Goal: Transaction & Acquisition: Purchase product/service

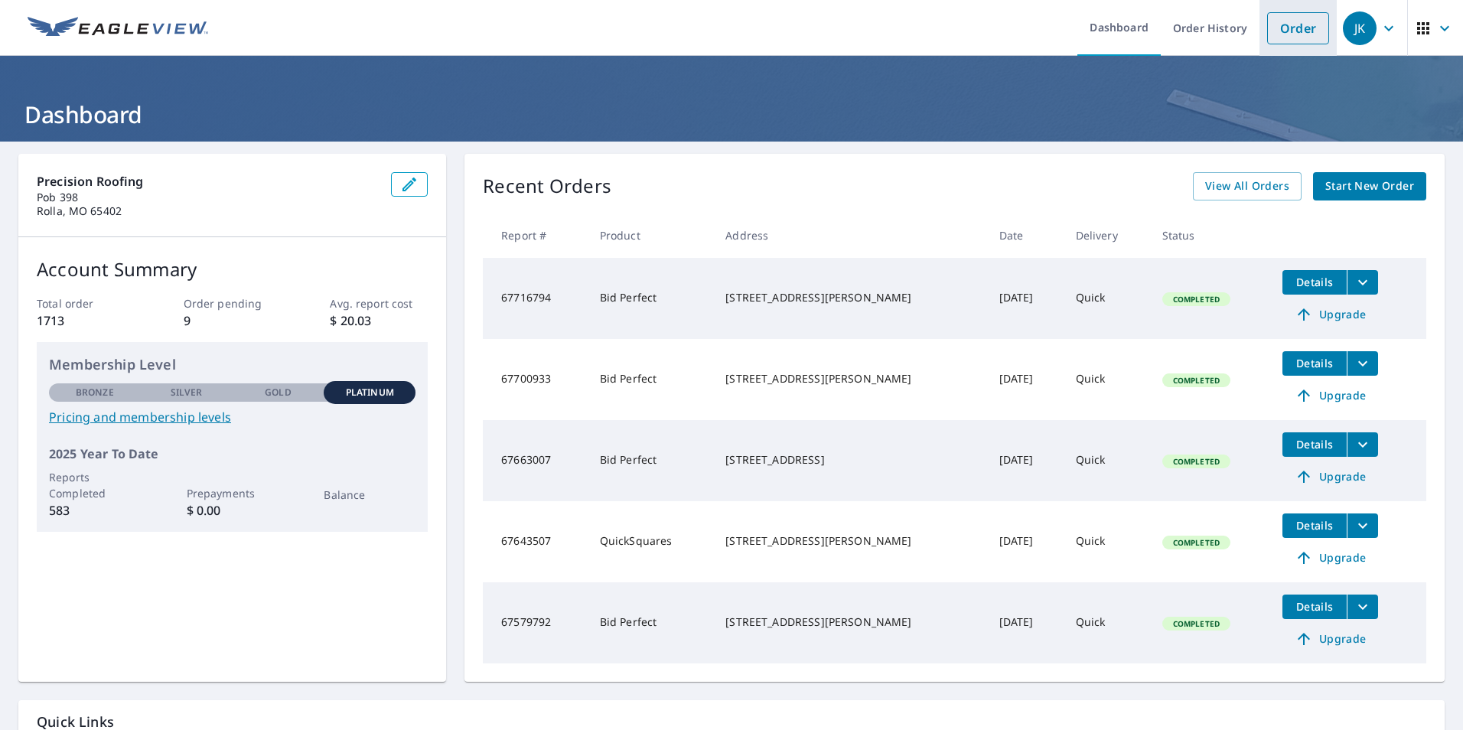
click at [1271, 23] on link "Order" at bounding box center [1298, 28] width 62 height 32
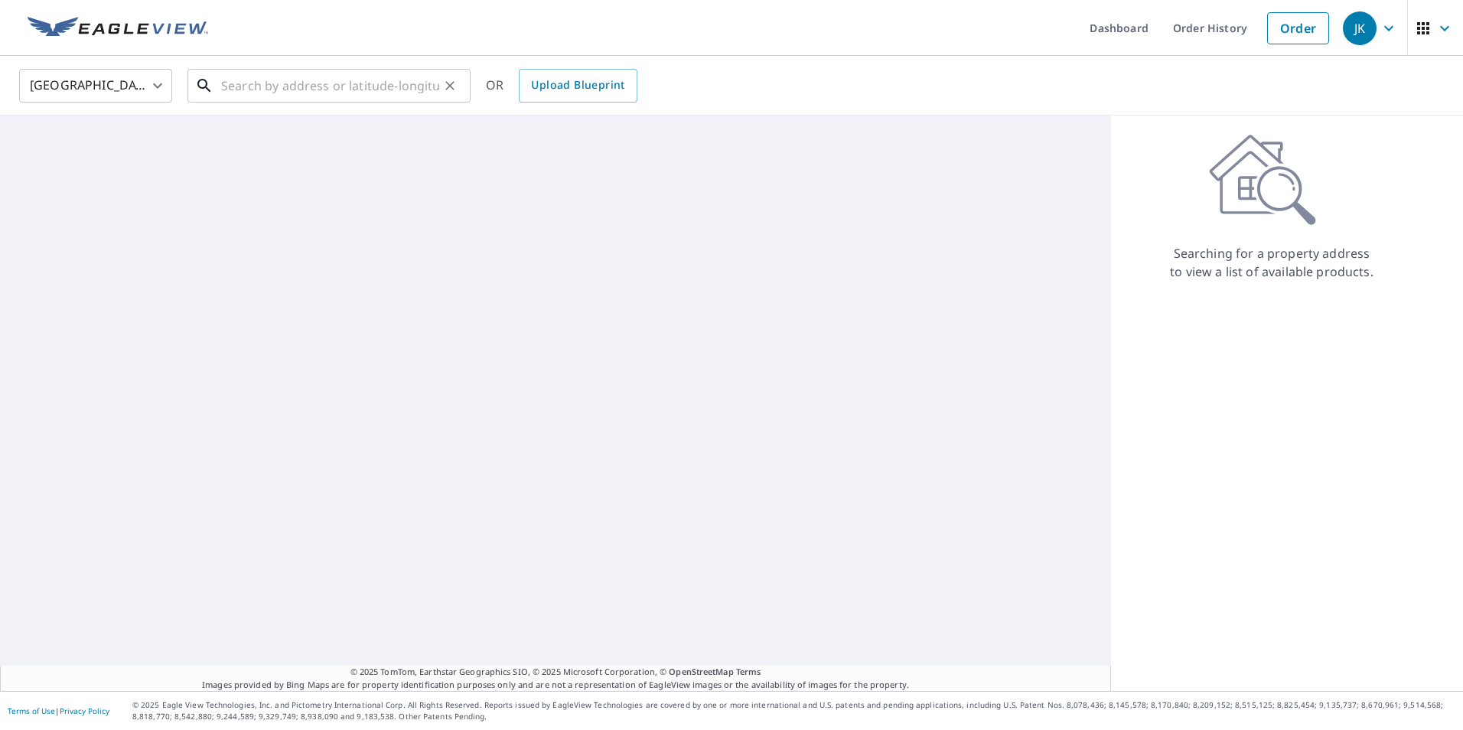
click at [285, 89] on input "text" at bounding box center [330, 85] width 218 height 43
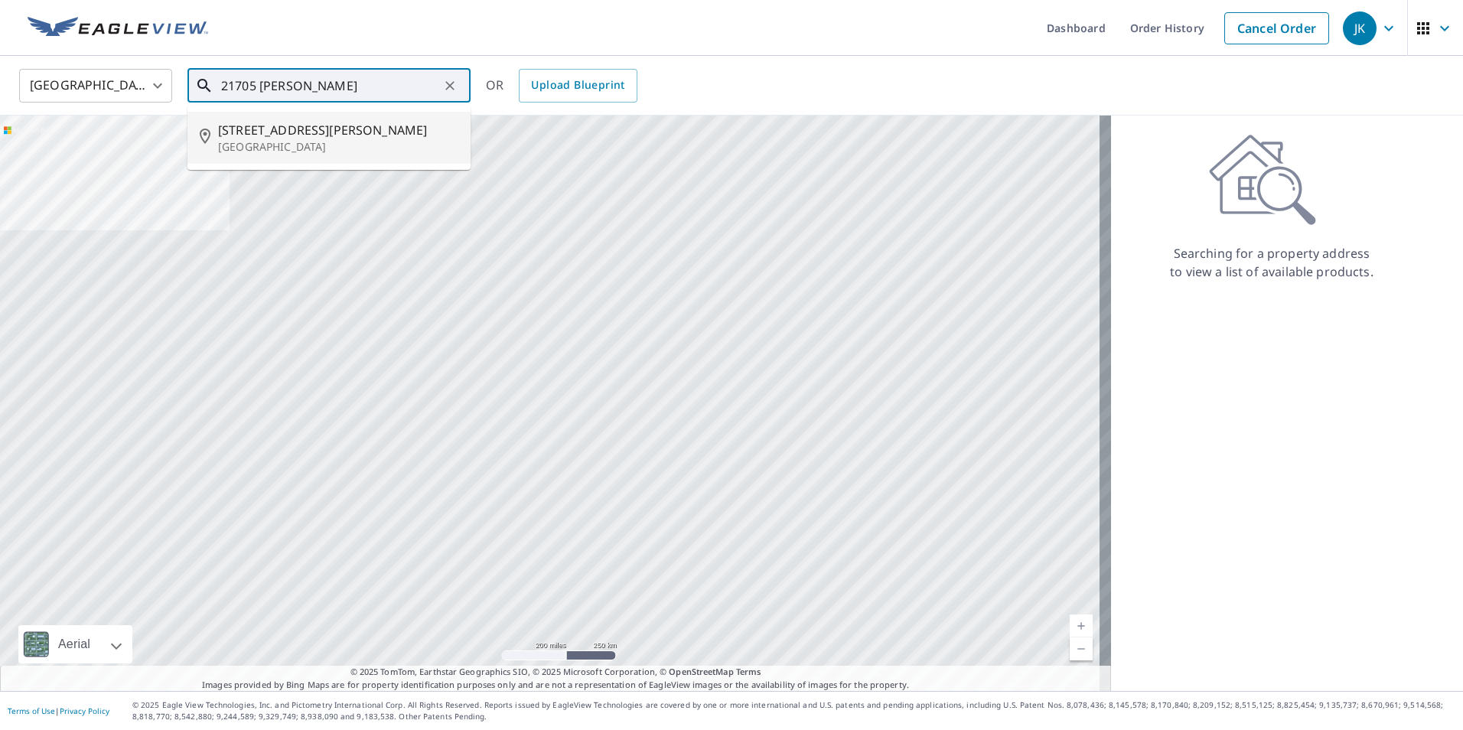
click at [298, 142] on p "[GEOGRAPHIC_DATA]" at bounding box center [338, 146] width 240 height 15
type input "[STREET_ADDRESS][PERSON_NAME]"
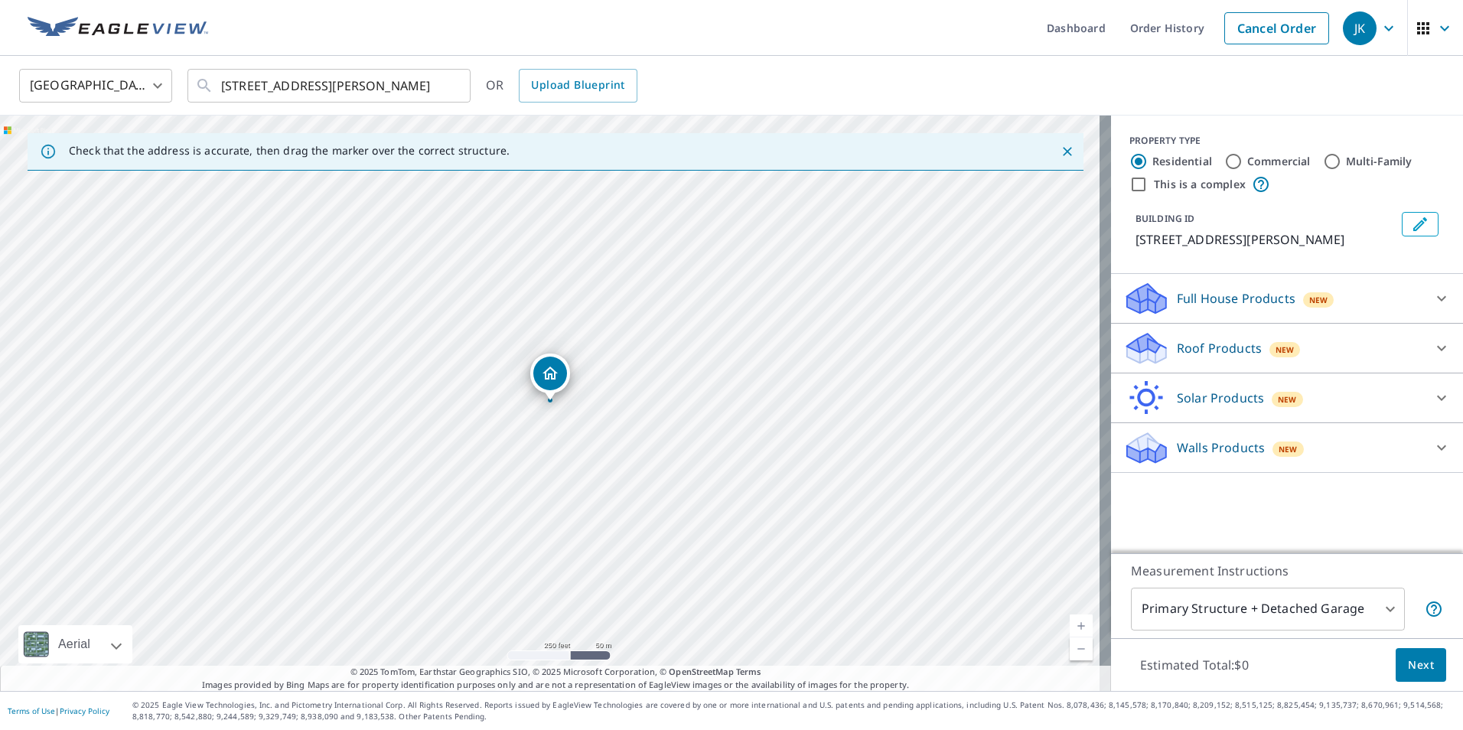
click at [1271, 340] on div "New" at bounding box center [1284, 348] width 31 height 18
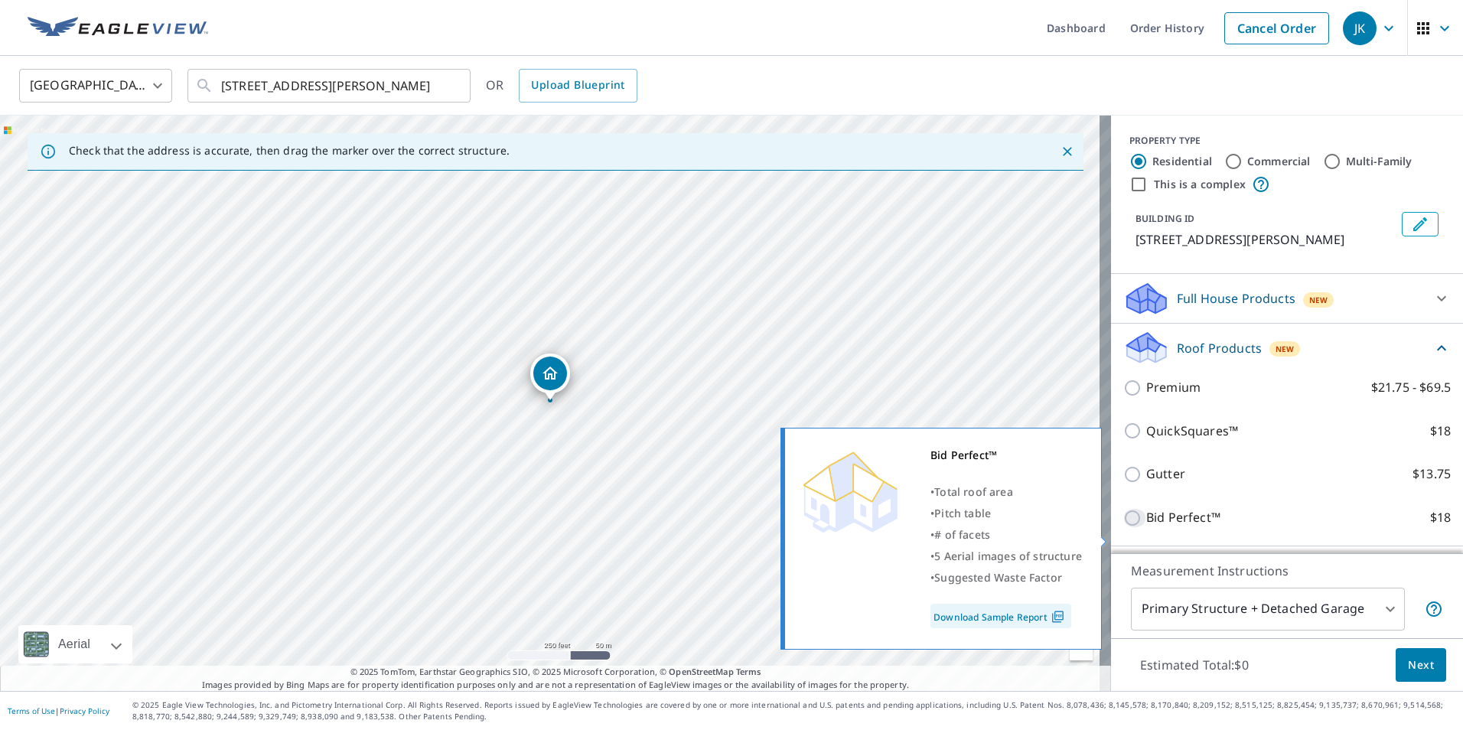
click at [1123, 527] on input "Bid Perfect™ $18" at bounding box center [1134, 518] width 23 height 18
checkbox input "true"
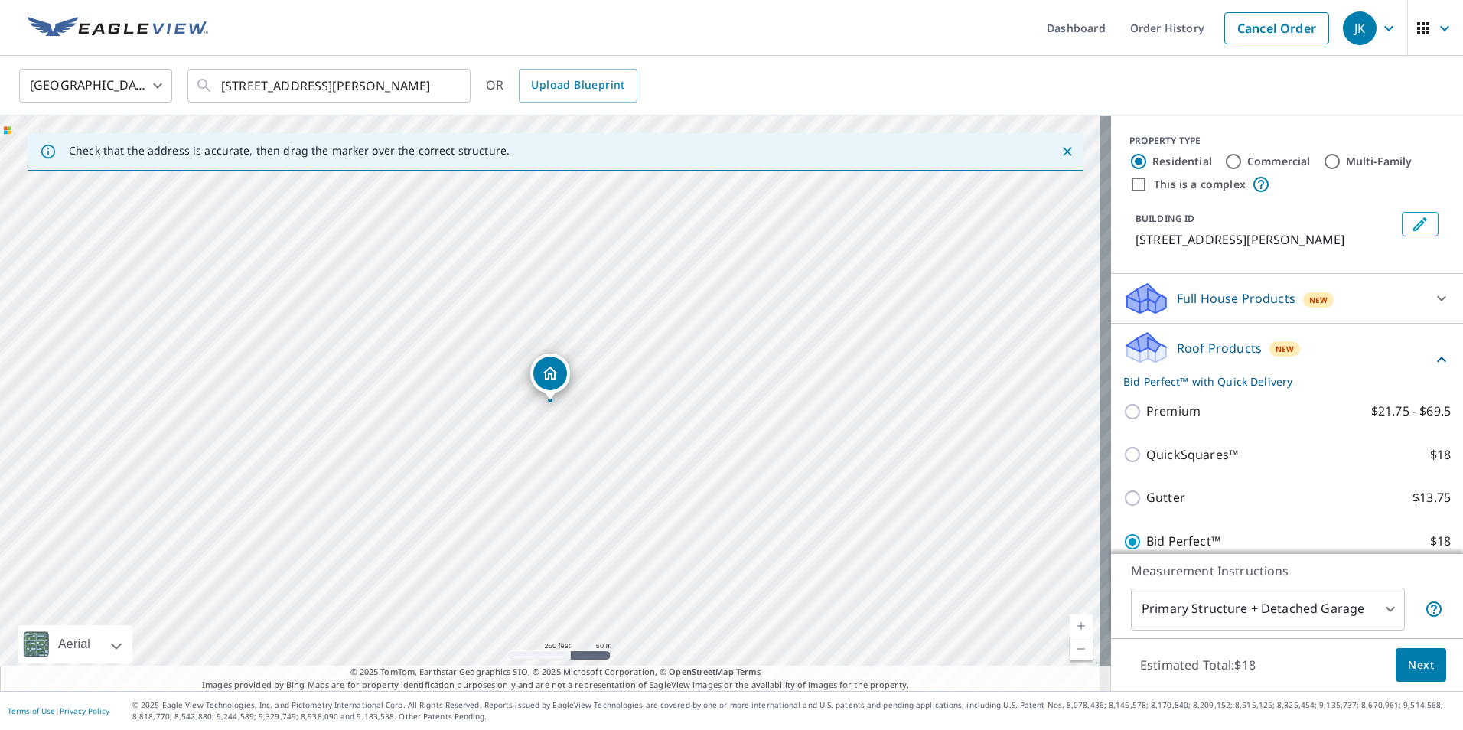
scroll to position [153, 0]
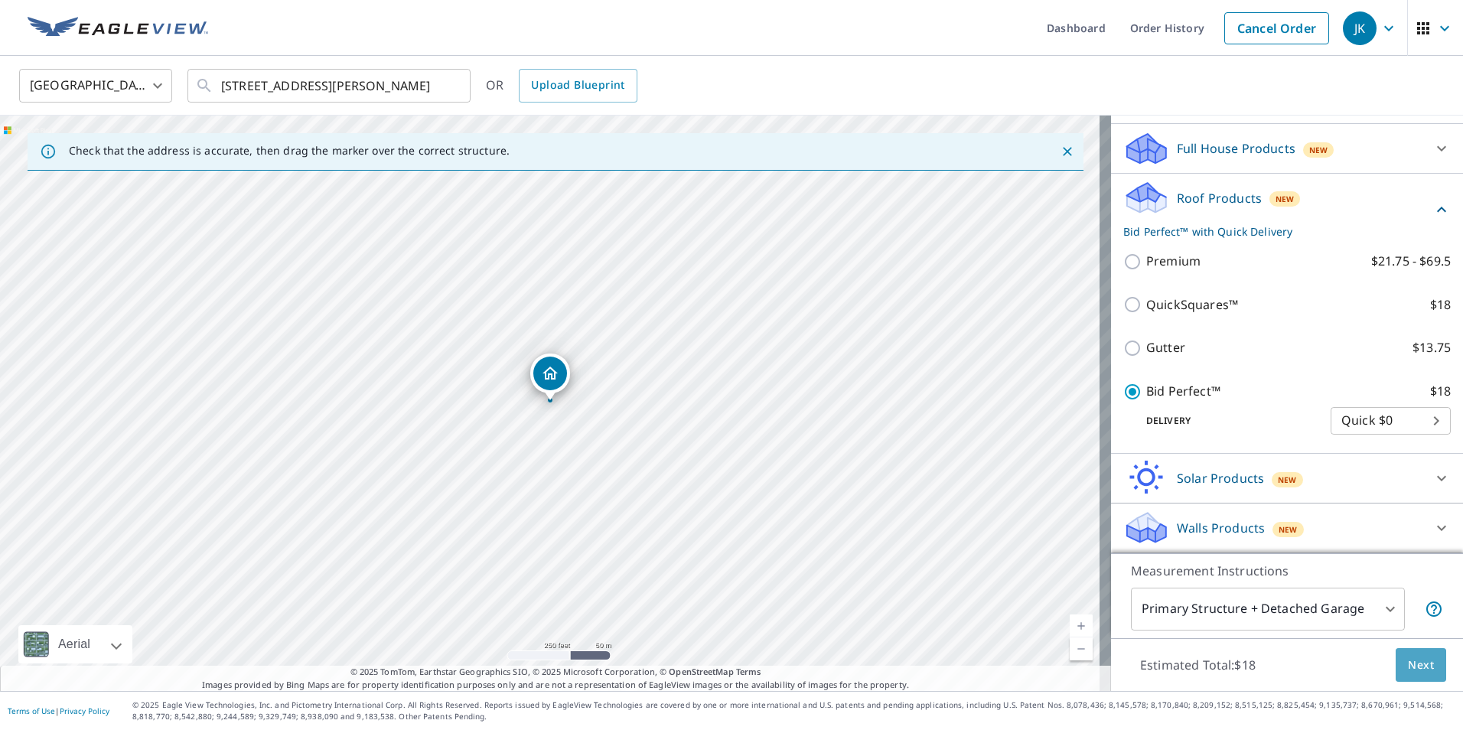
click at [1408, 662] on span "Next" at bounding box center [1421, 665] width 26 height 19
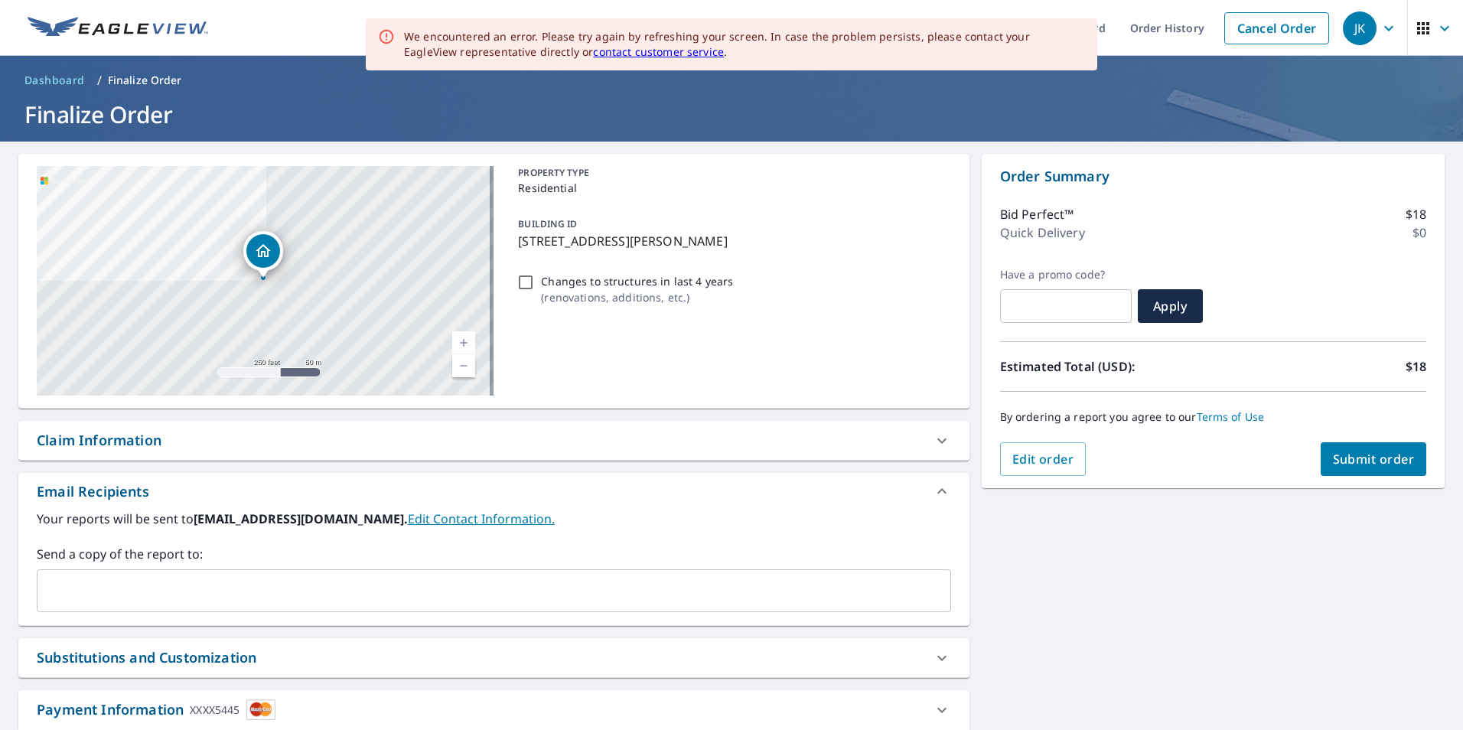
click at [1380, 457] on span "Submit order" at bounding box center [1374, 459] width 82 height 17
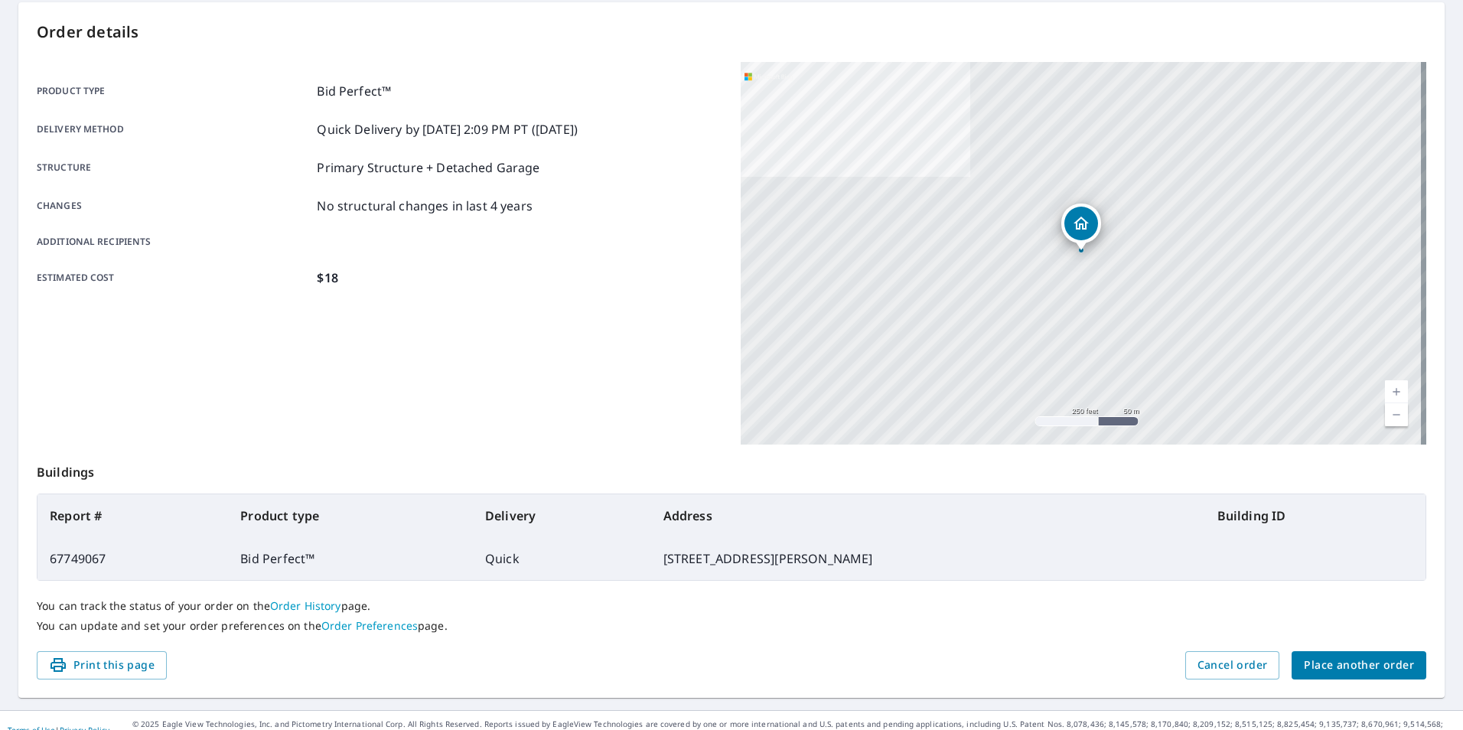
scroll to position [153, 0]
click at [1332, 650] on button "Place another order" at bounding box center [1358, 663] width 135 height 28
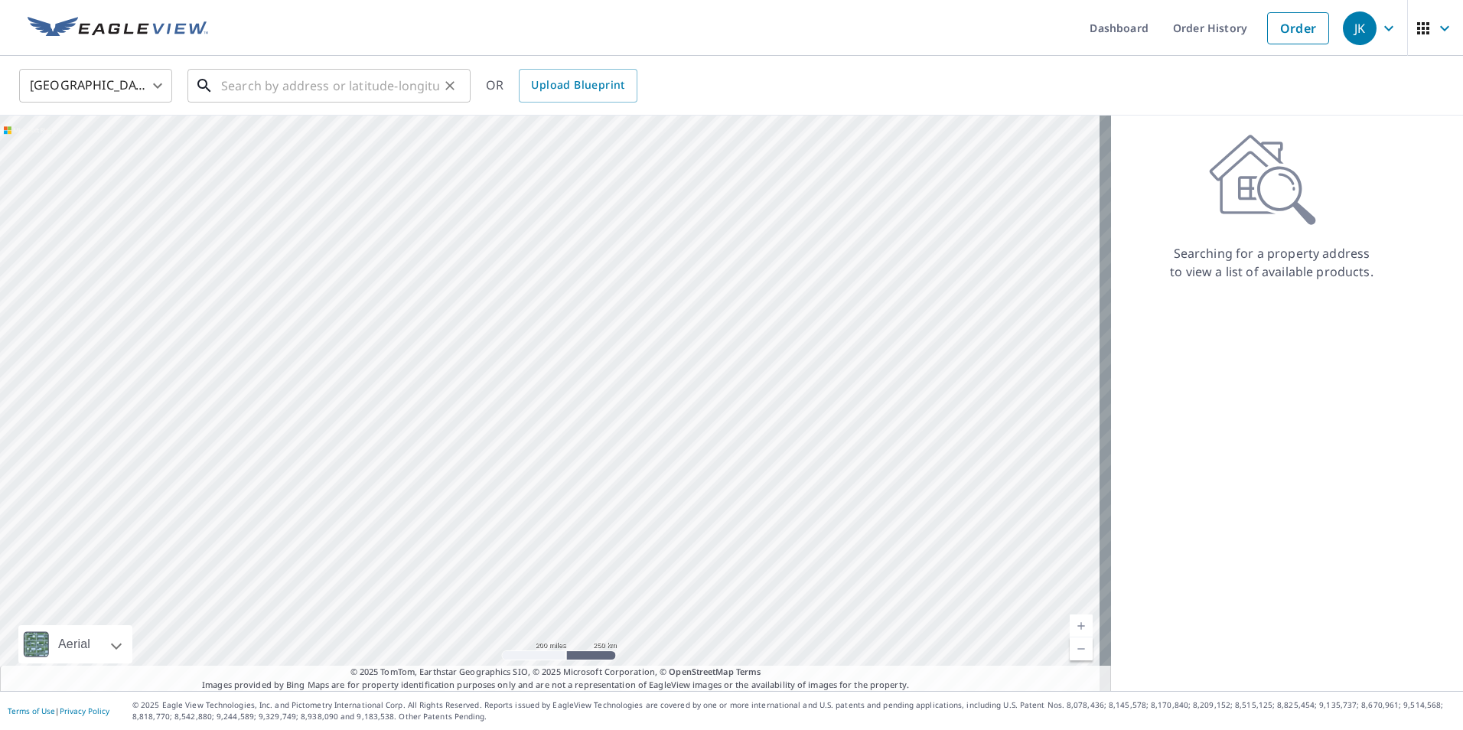
click at [269, 82] on input "text" at bounding box center [330, 85] width 218 height 43
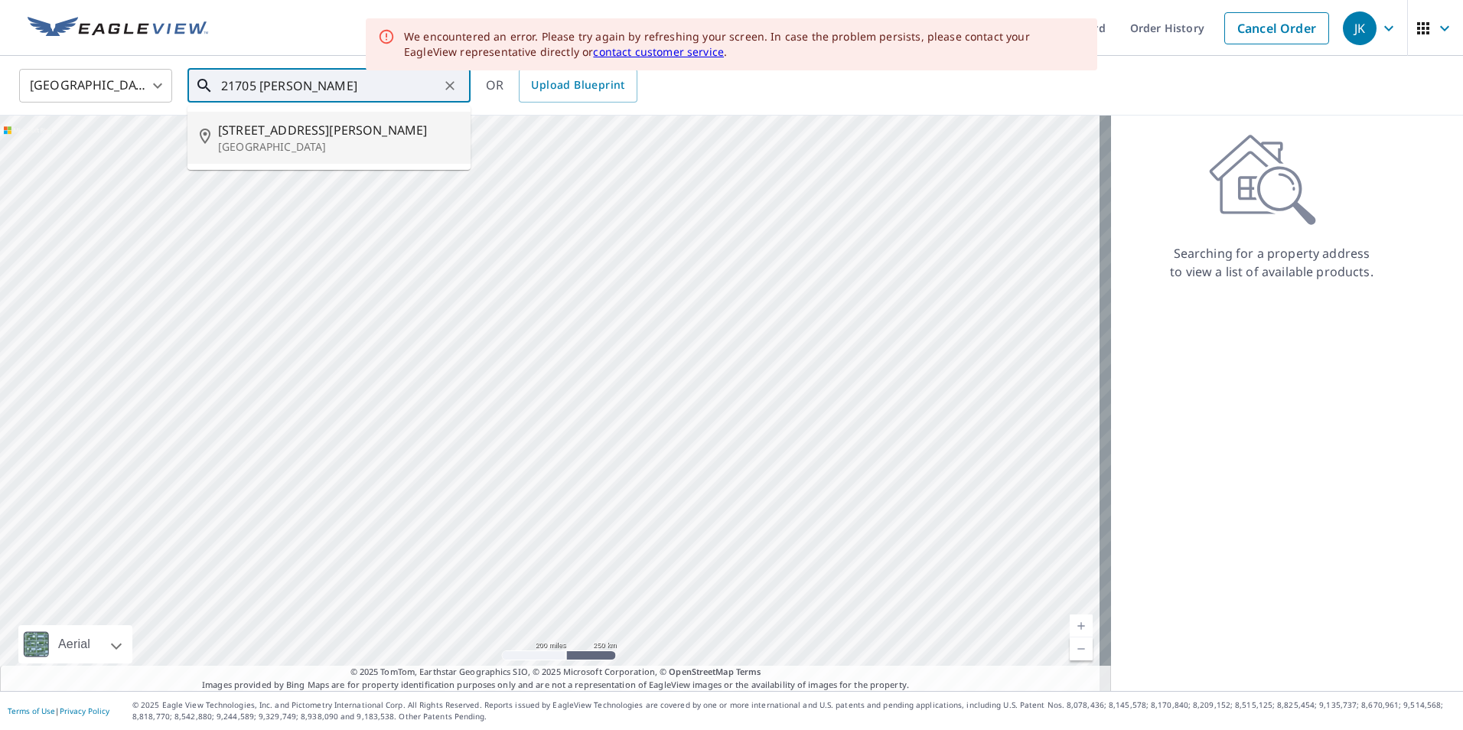
click at [300, 145] on p "[GEOGRAPHIC_DATA]" at bounding box center [338, 146] width 240 height 15
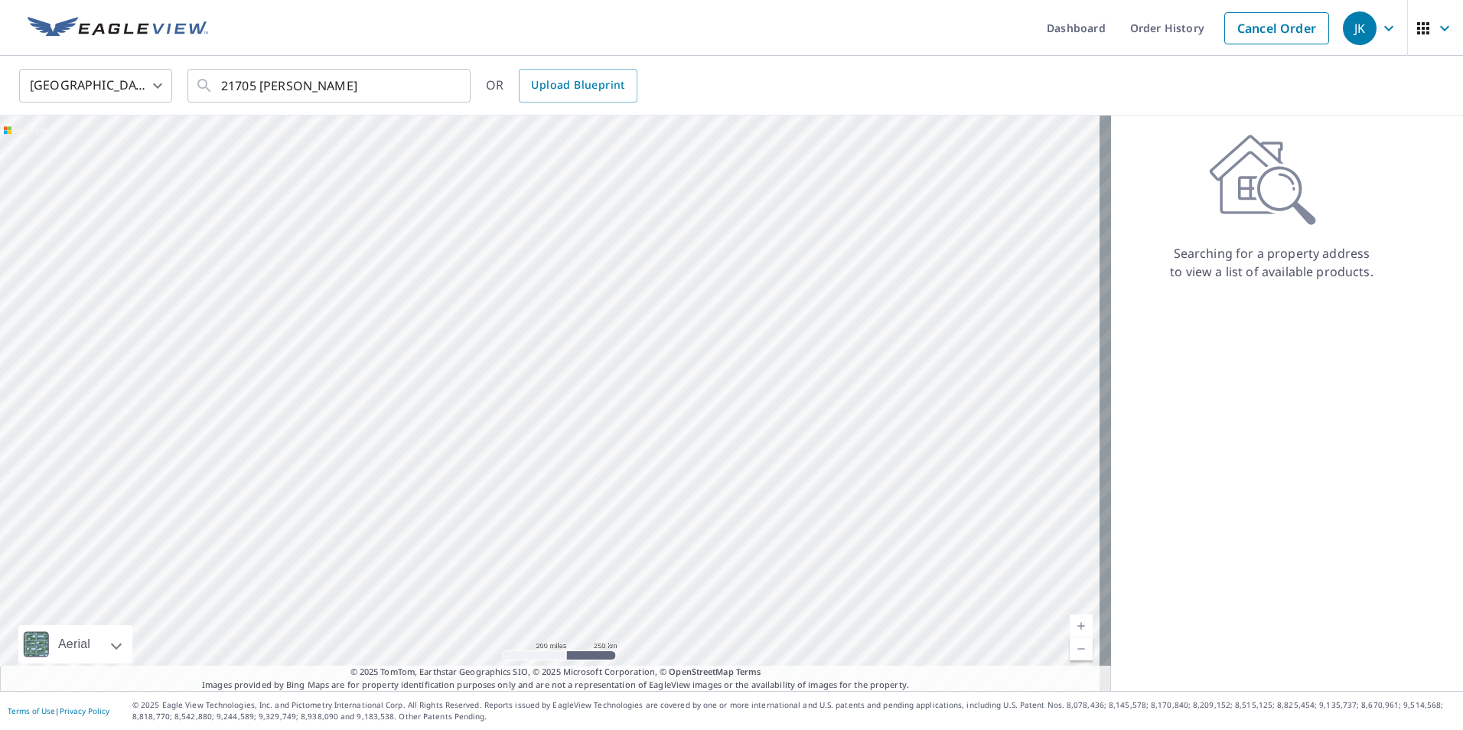
type input "[STREET_ADDRESS][PERSON_NAME]"
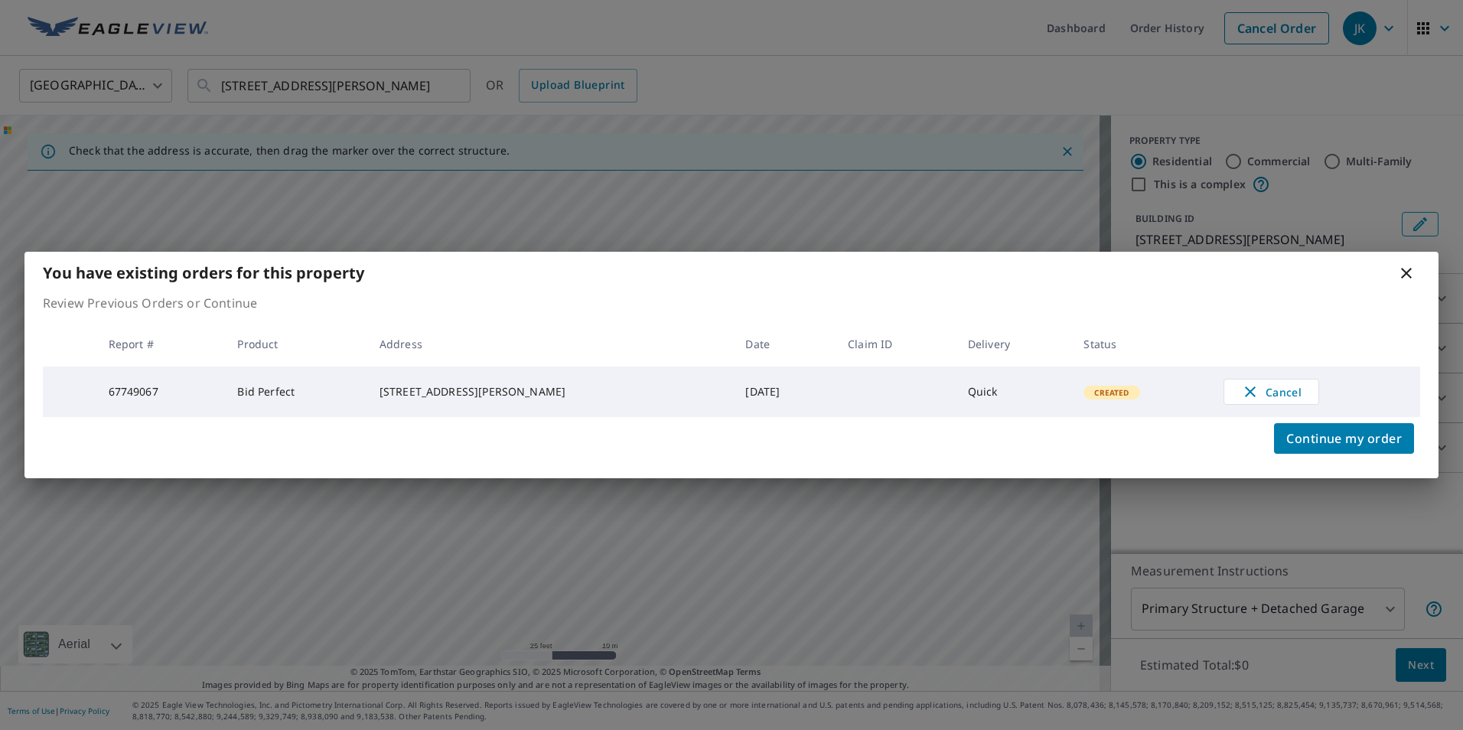
click at [1408, 272] on icon at bounding box center [1406, 273] width 11 height 11
